Goal: Task Accomplishment & Management: Use online tool/utility

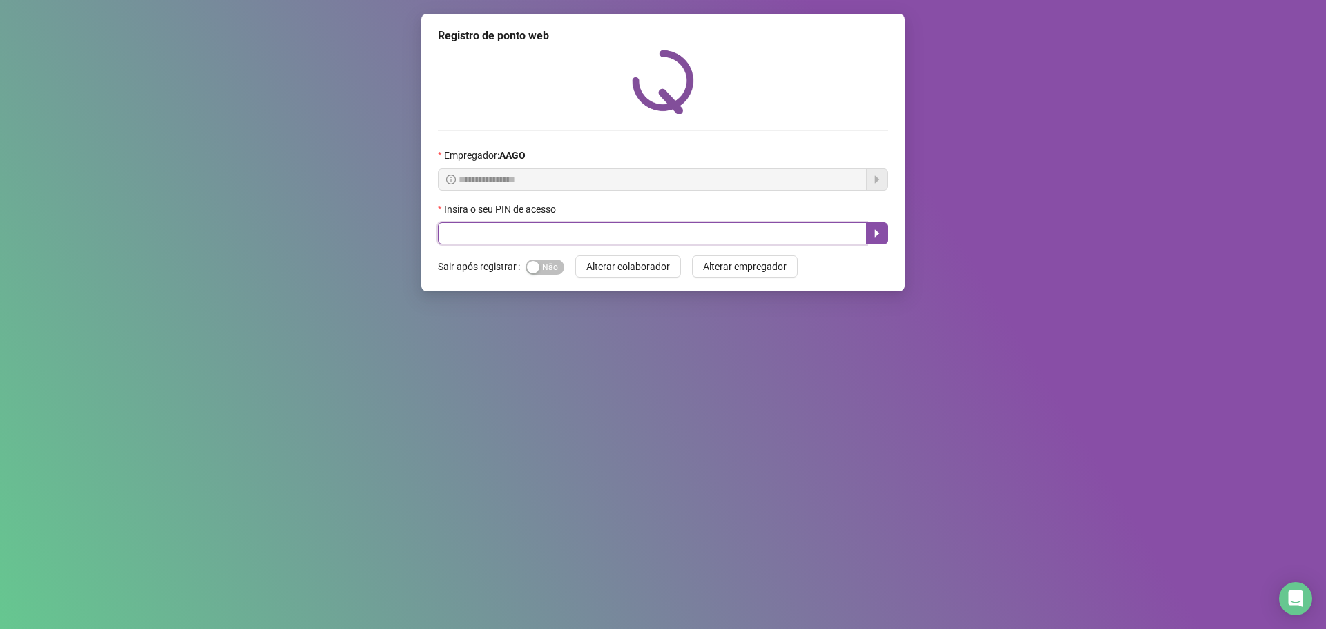
click at [546, 238] on input "text" at bounding box center [652, 233] width 429 height 22
type input "*****"
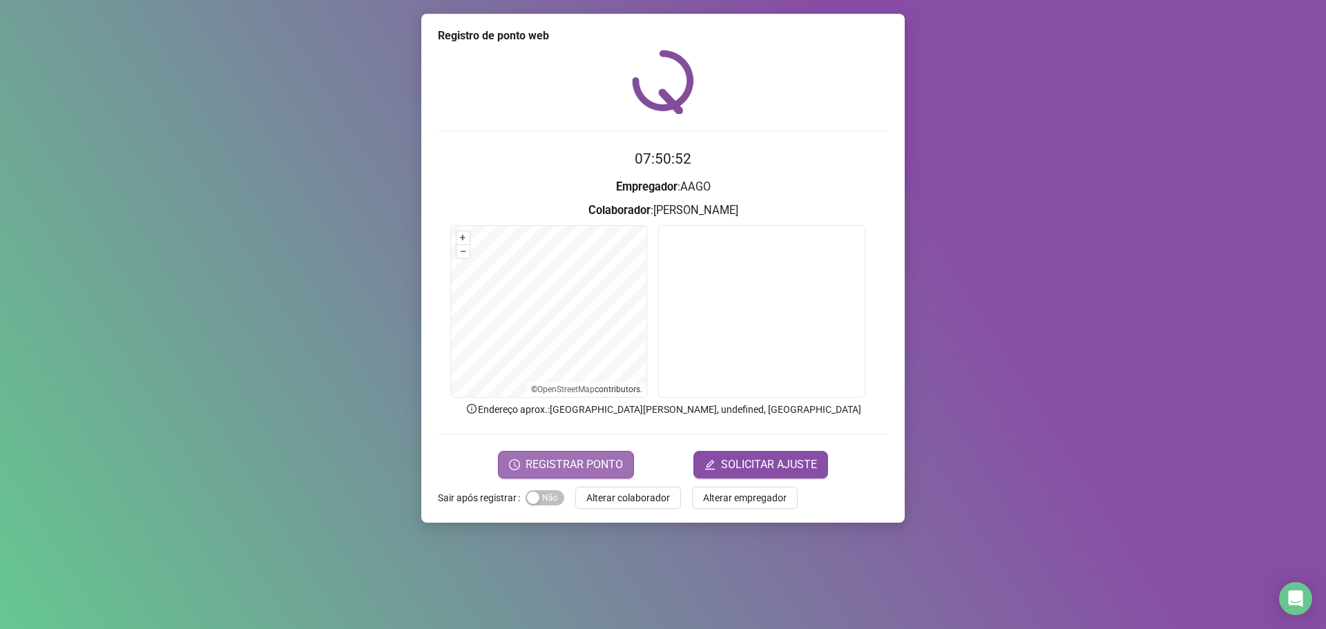
click at [581, 463] on span "REGISTRAR PONTO" at bounding box center [573, 464] width 97 height 17
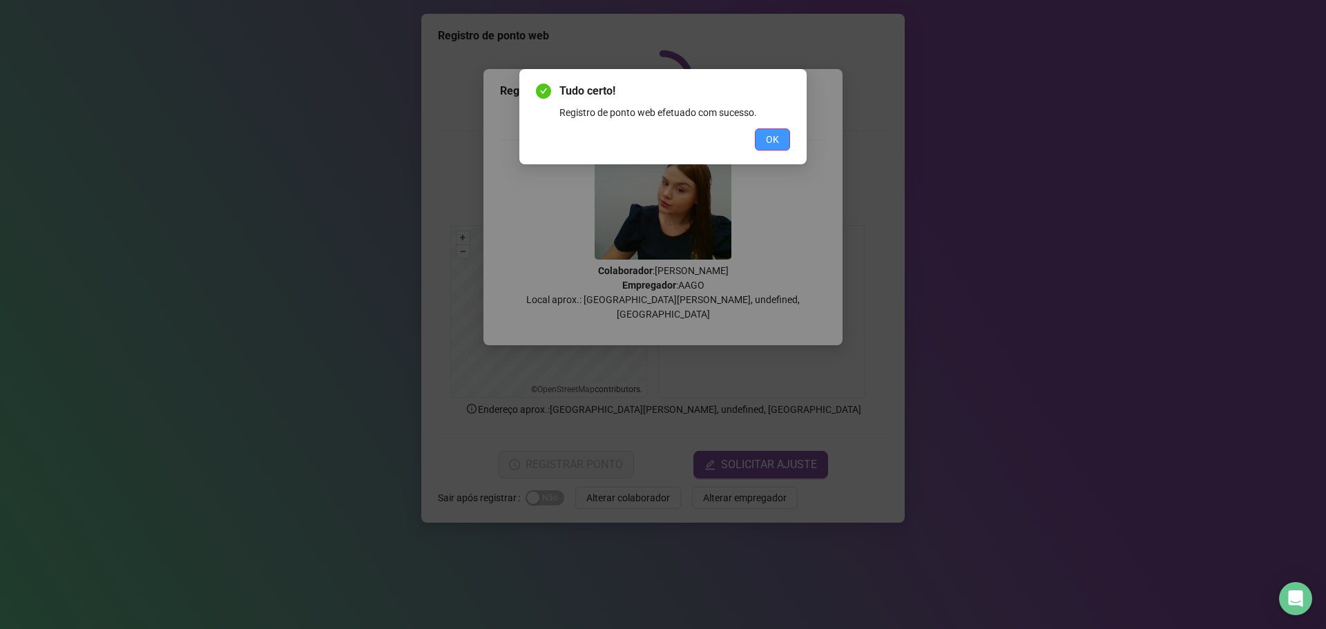
click at [773, 130] on button "OK" at bounding box center [772, 139] width 35 height 22
